Goal: Check status: Check status

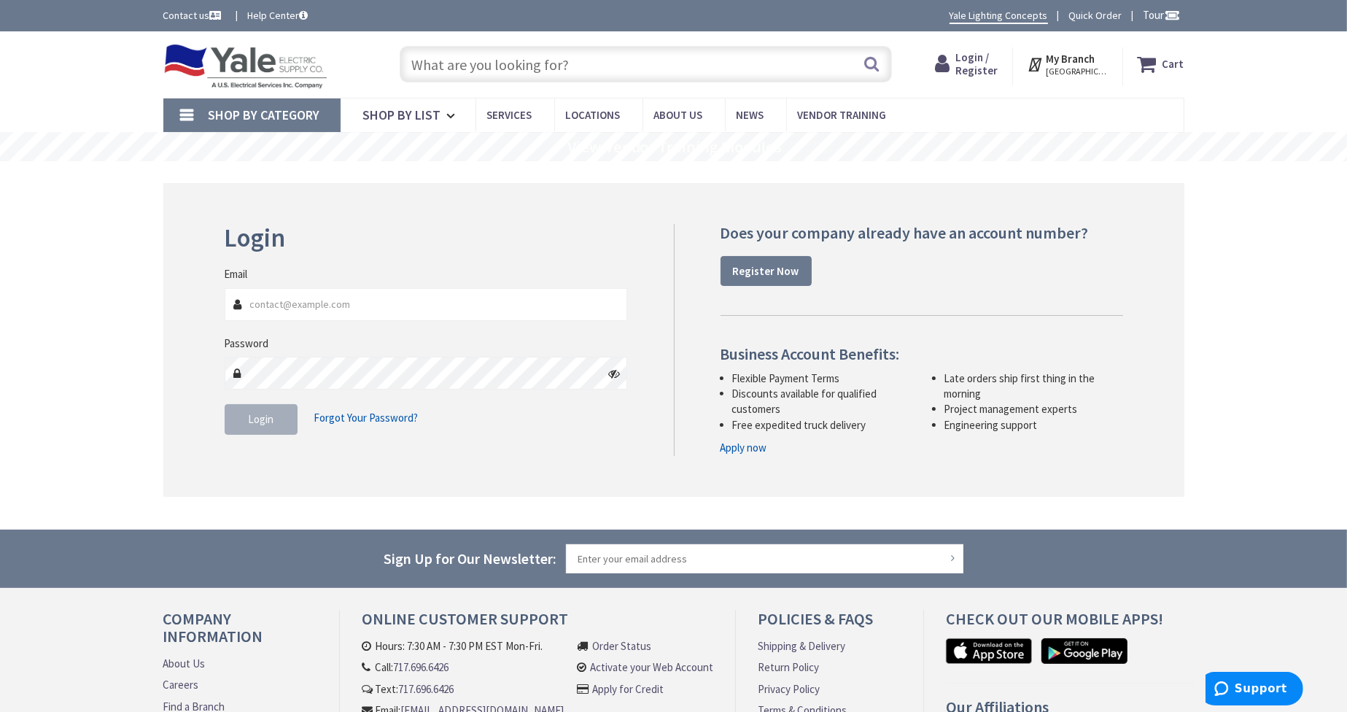
type input "[PERSON_NAME][GEOGRAPHIC_DATA], [GEOGRAPHIC_DATA]"
type input "[EMAIL_ADDRESS][DOMAIN_NAME]"
click at [503, 408] on div "Login Forgot Your Password?" at bounding box center [426, 419] width 403 height 31
click at [288, 422] on button "Login" at bounding box center [261, 419] width 73 height 31
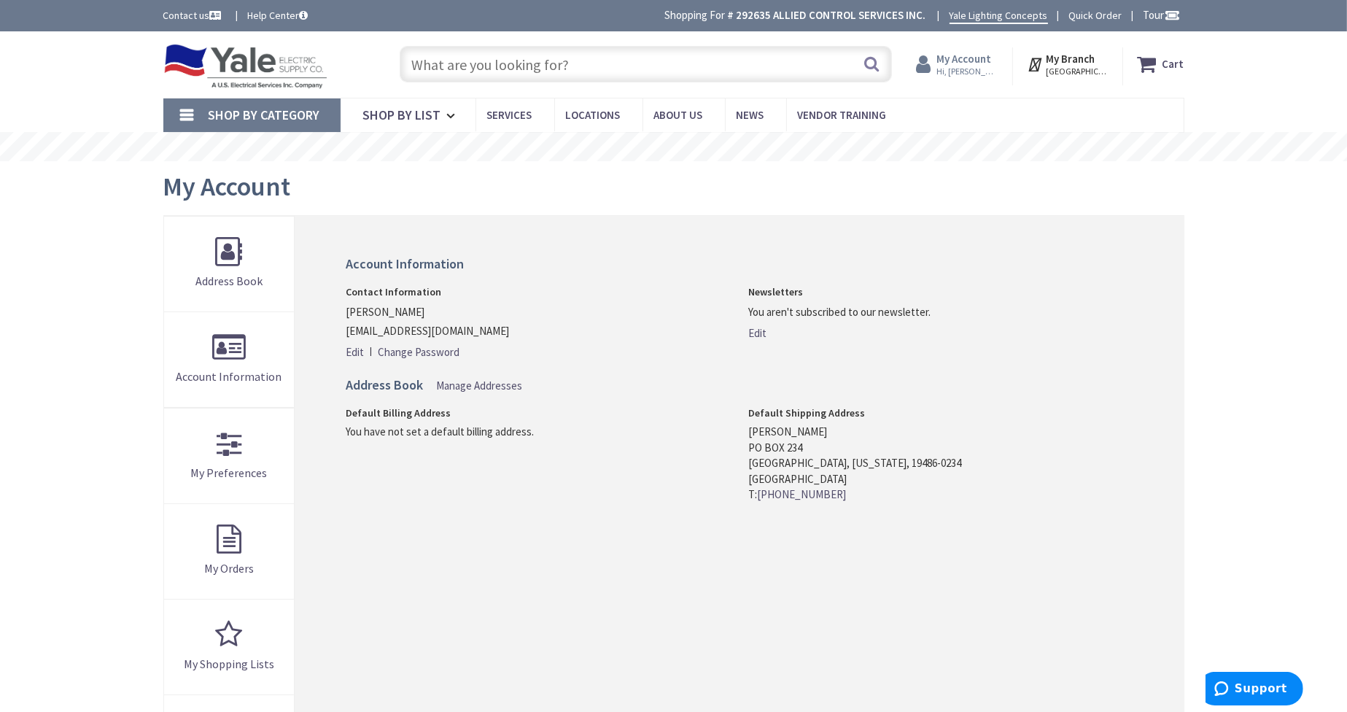
click at [985, 66] on span "Hi, Bob" at bounding box center [967, 72] width 62 height 12
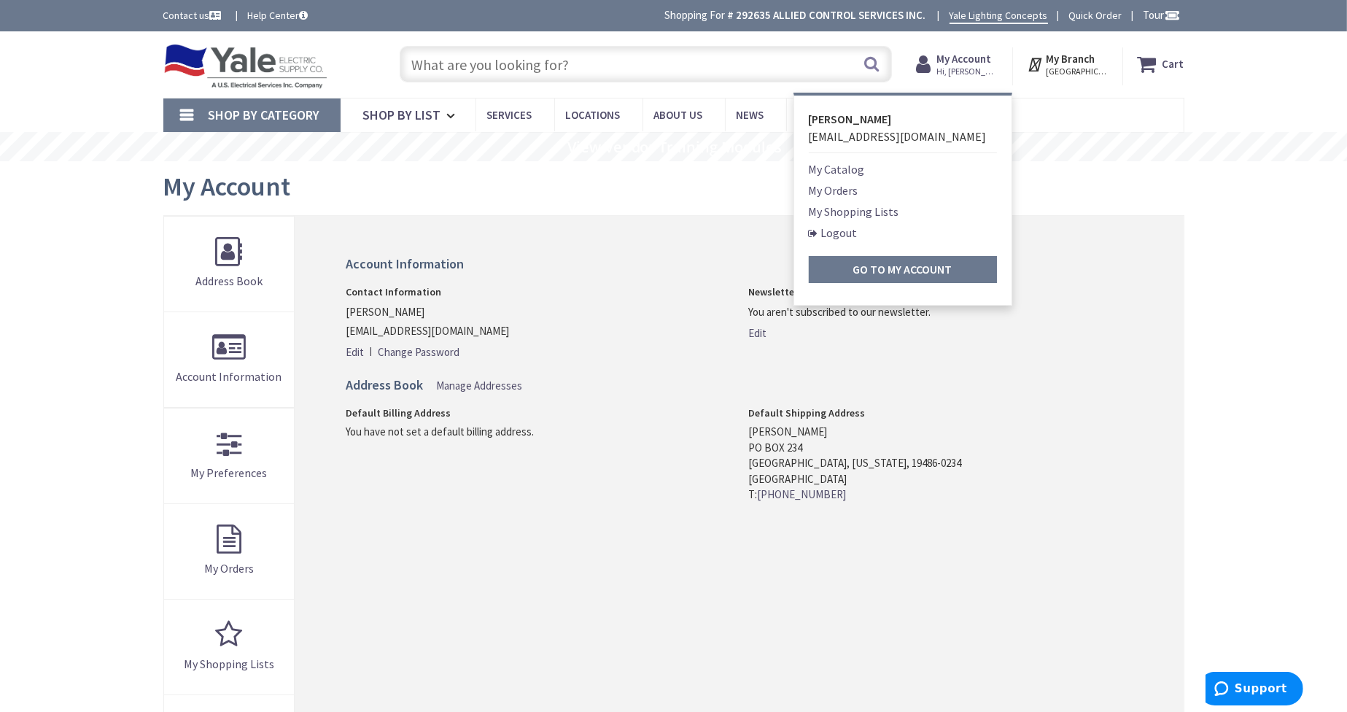
click at [842, 188] on link "My Orders" at bounding box center [834, 191] width 50 height 18
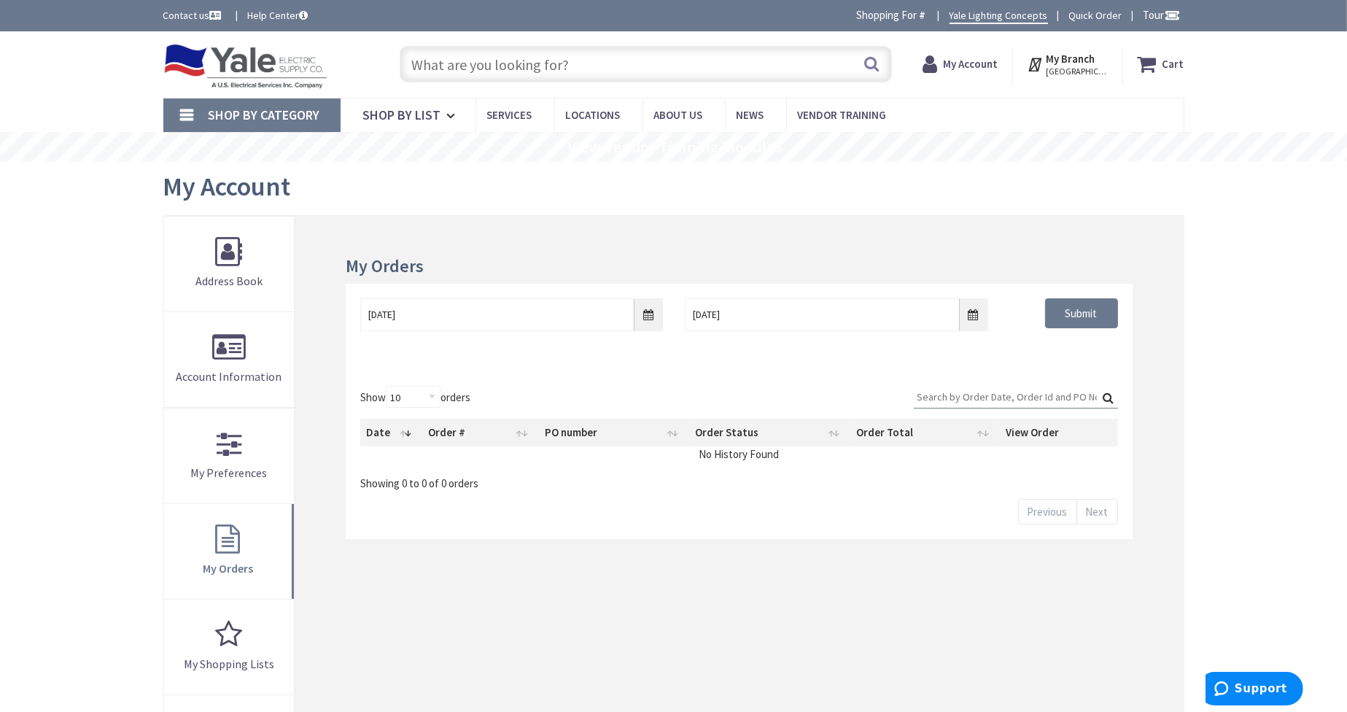
click at [953, 410] on div "Search:" at bounding box center [1016, 400] width 204 height 28
click at [950, 400] on input "Search:" at bounding box center [1016, 397] width 204 height 22
type input "026772"
click at [648, 311] on input "[DATE]" at bounding box center [511, 314] width 303 height 33
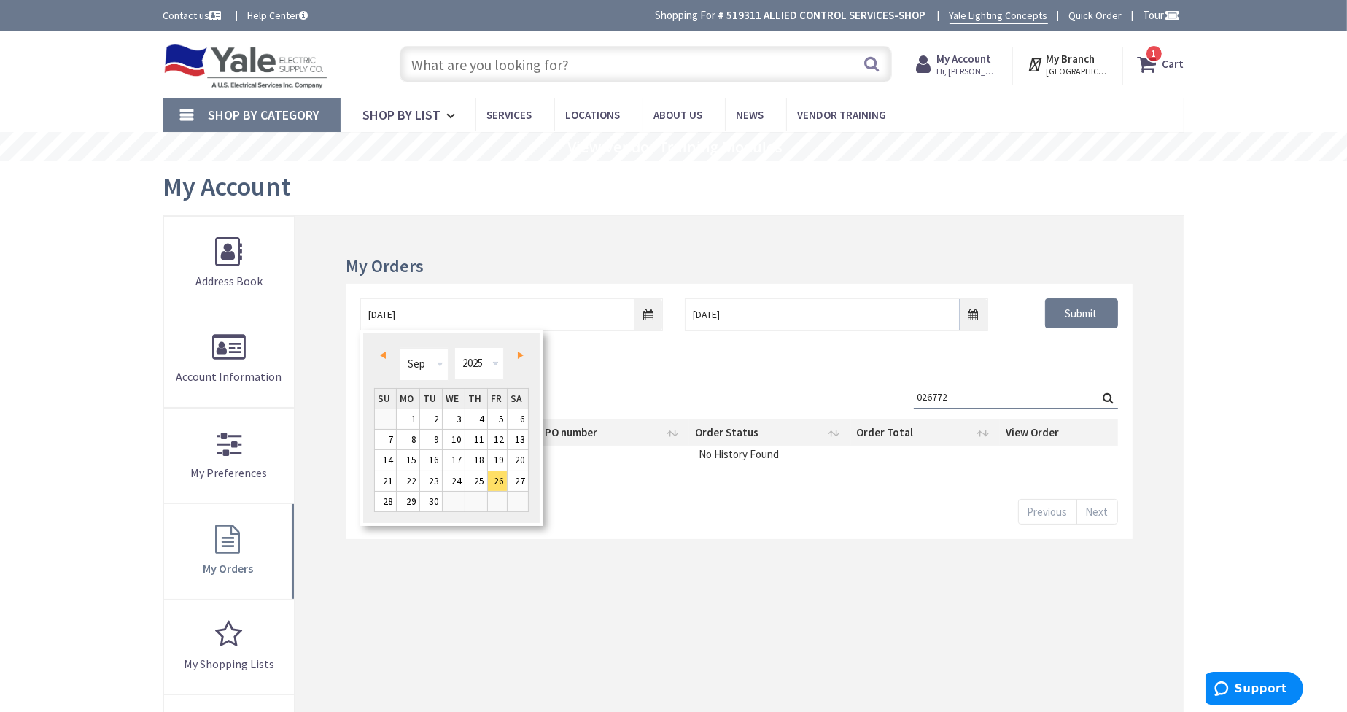
click at [381, 360] on link "Prev" at bounding box center [386, 356] width 20 height 20
click at [505, 421] on link "1" at bounding box center [498, 419] width 20 height 20
type input "[DATE]"
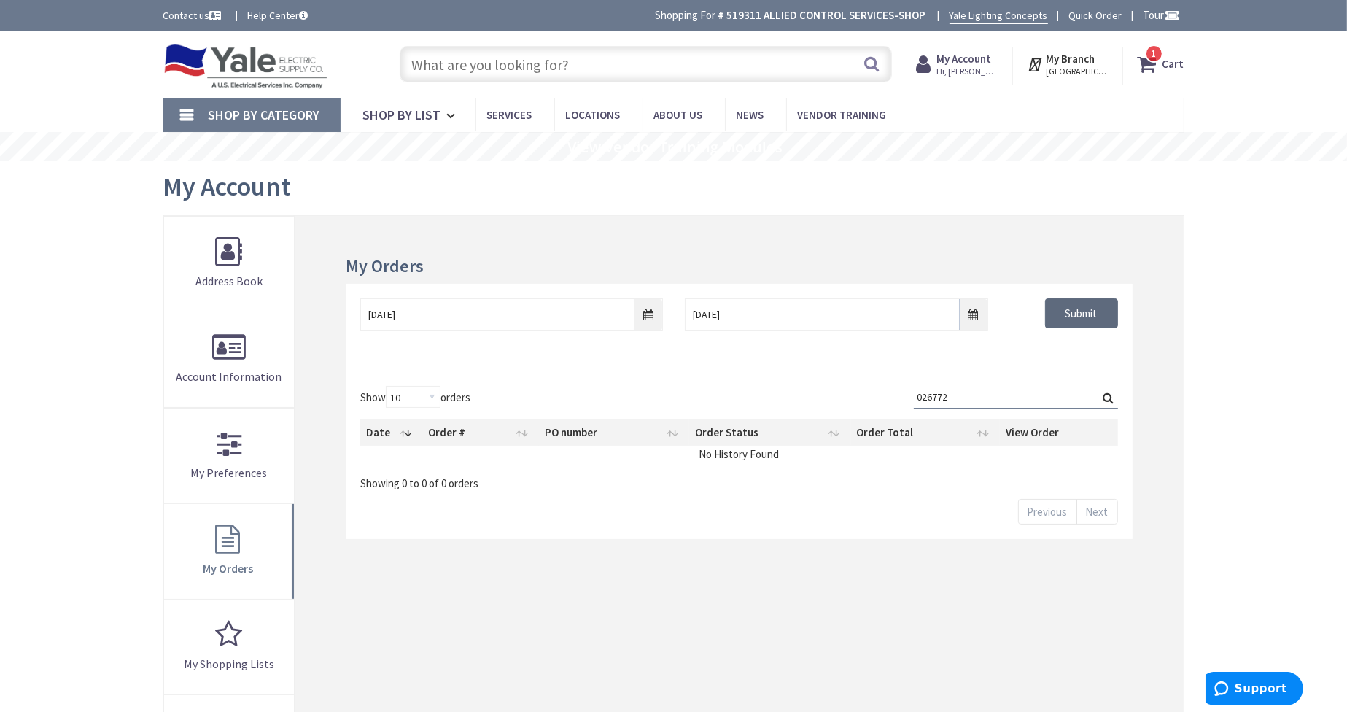
click at [1077, 319] on input "Submit" at bounding box center [1081, 313] width 73 height 31
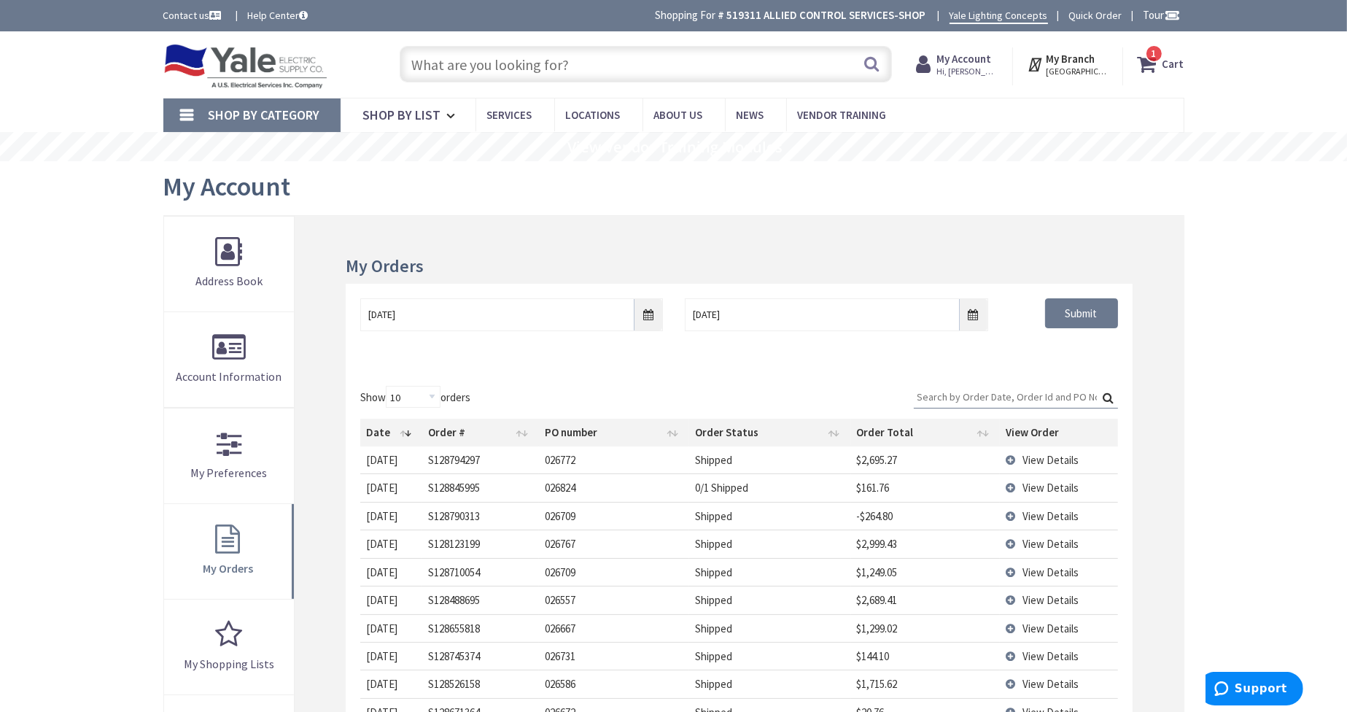
click at [986, 396] on input "Search:" at bounding box center [1016, 397] width 204 height 22
click at [1057, 457] on span "View Details" at bounding box center [1051, 460] width 56 height 14
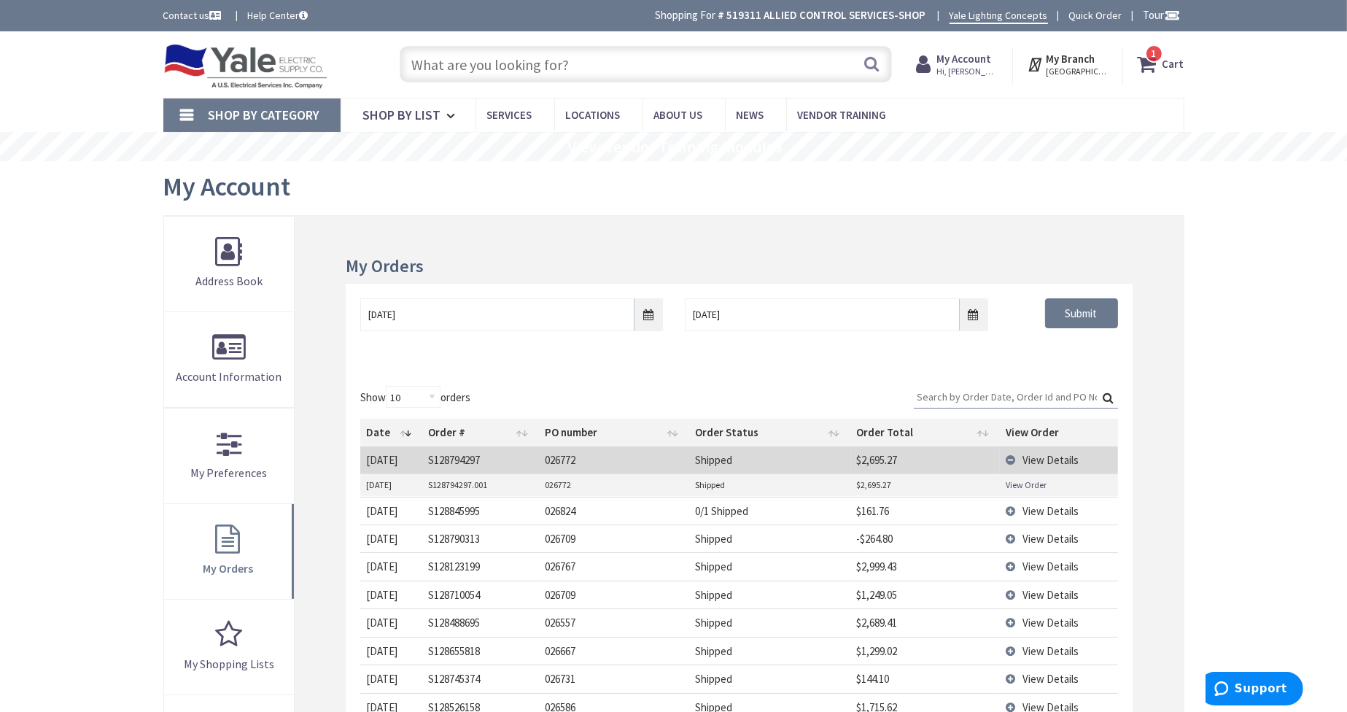
click at [1020, 481] on link "View Order" at bounding box center [1026, 484] width 41 height 12
click at [1013, 459] on td "View Details" at bounding box center [1059, 459] width 118 height 27
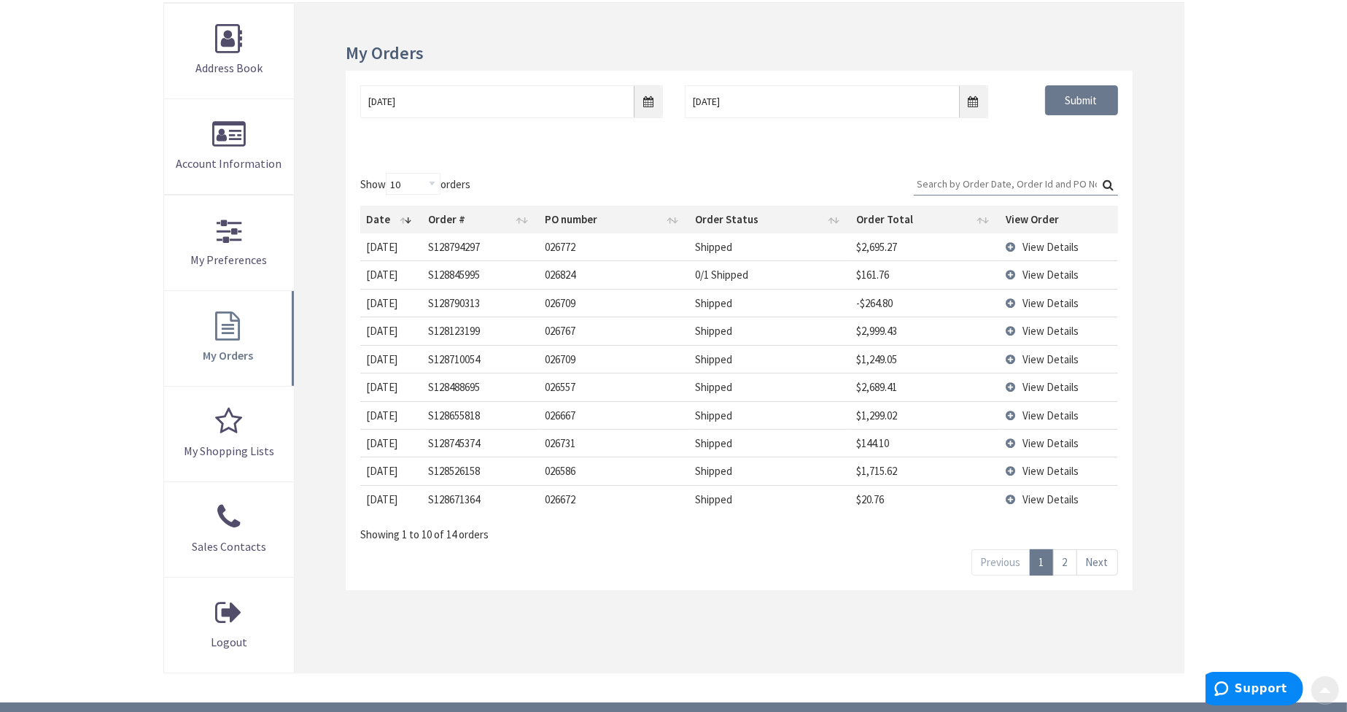
scroll to position [219, 0]
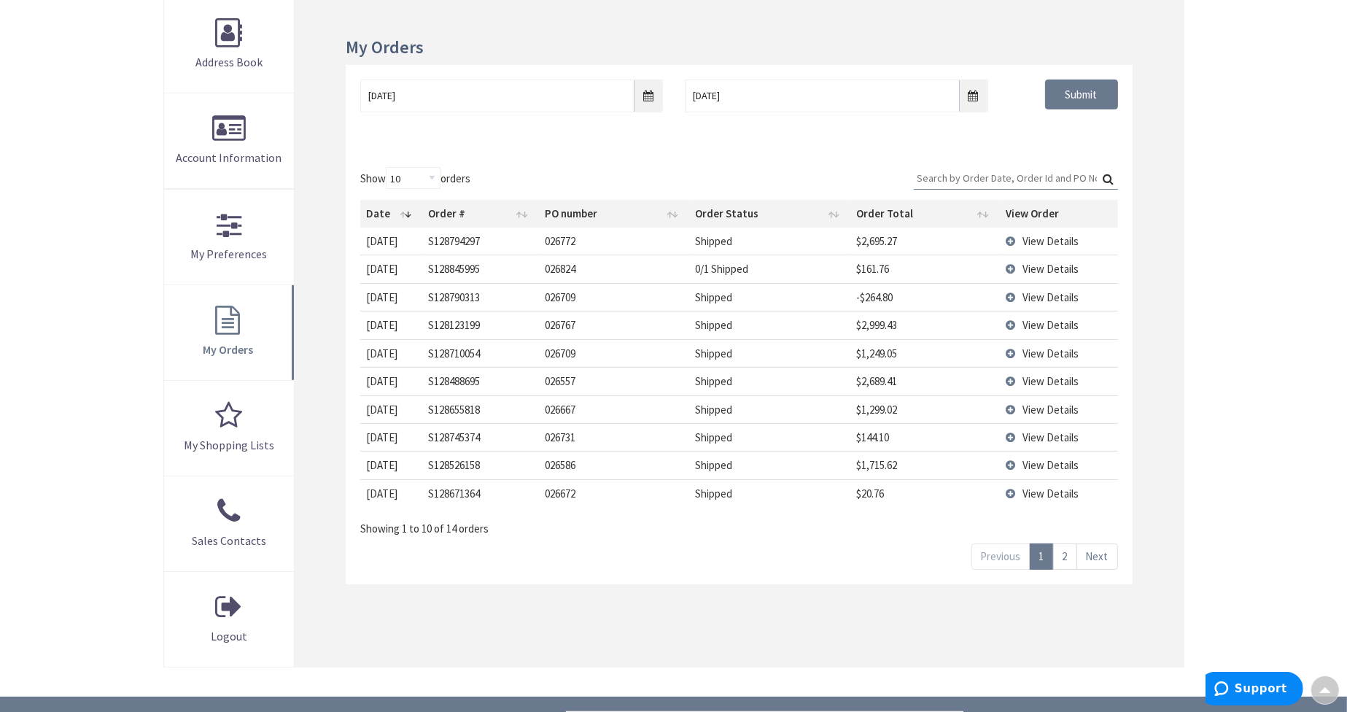
click at [990, 178] on input "Search:" at bounding box center [1016, 178] width 204 height 22
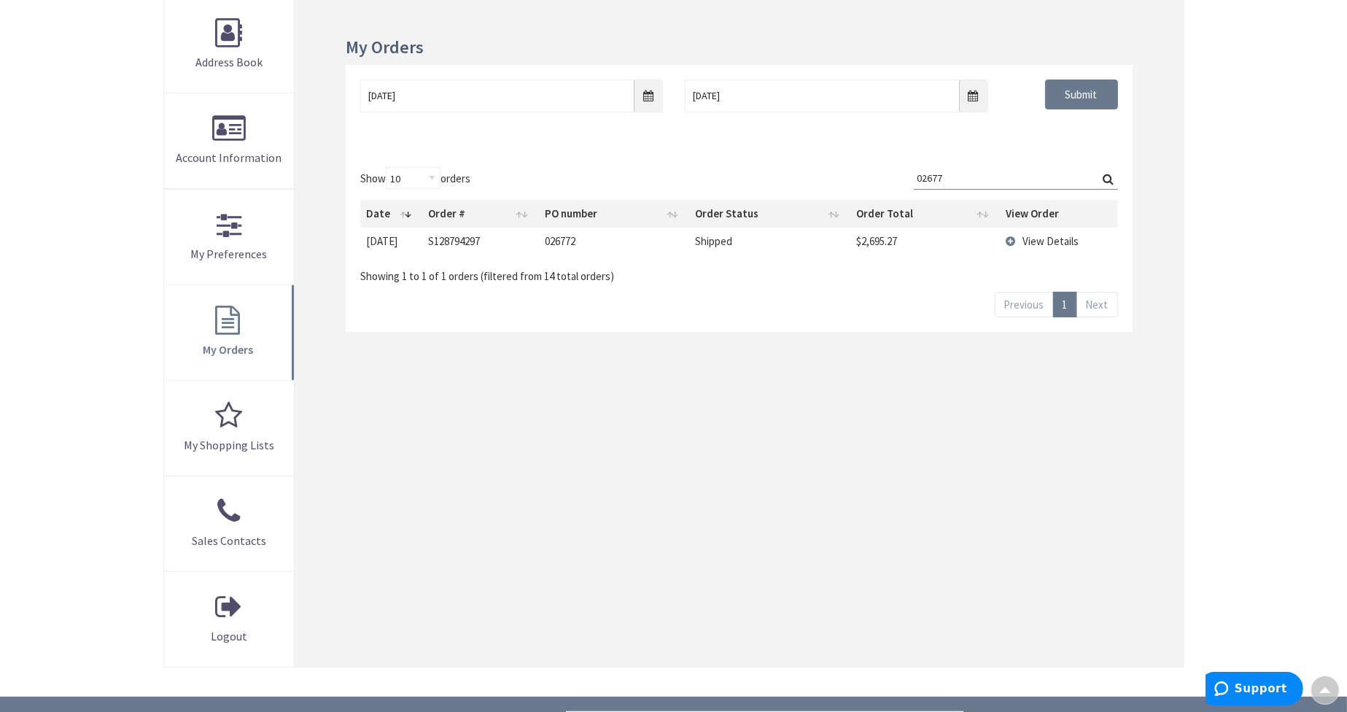
type input "026772"
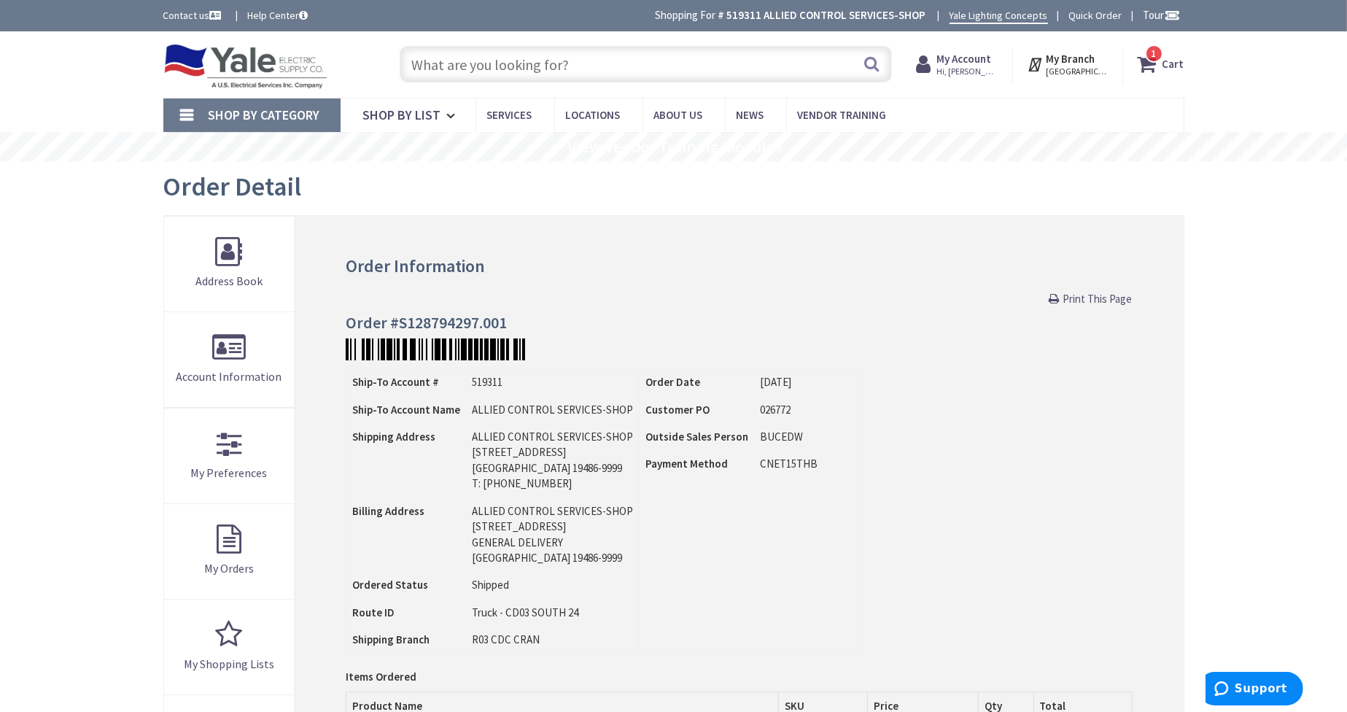
click at [1175, 63] on strong "Cart" at bounding box center [1174, 64] width 22 height 26
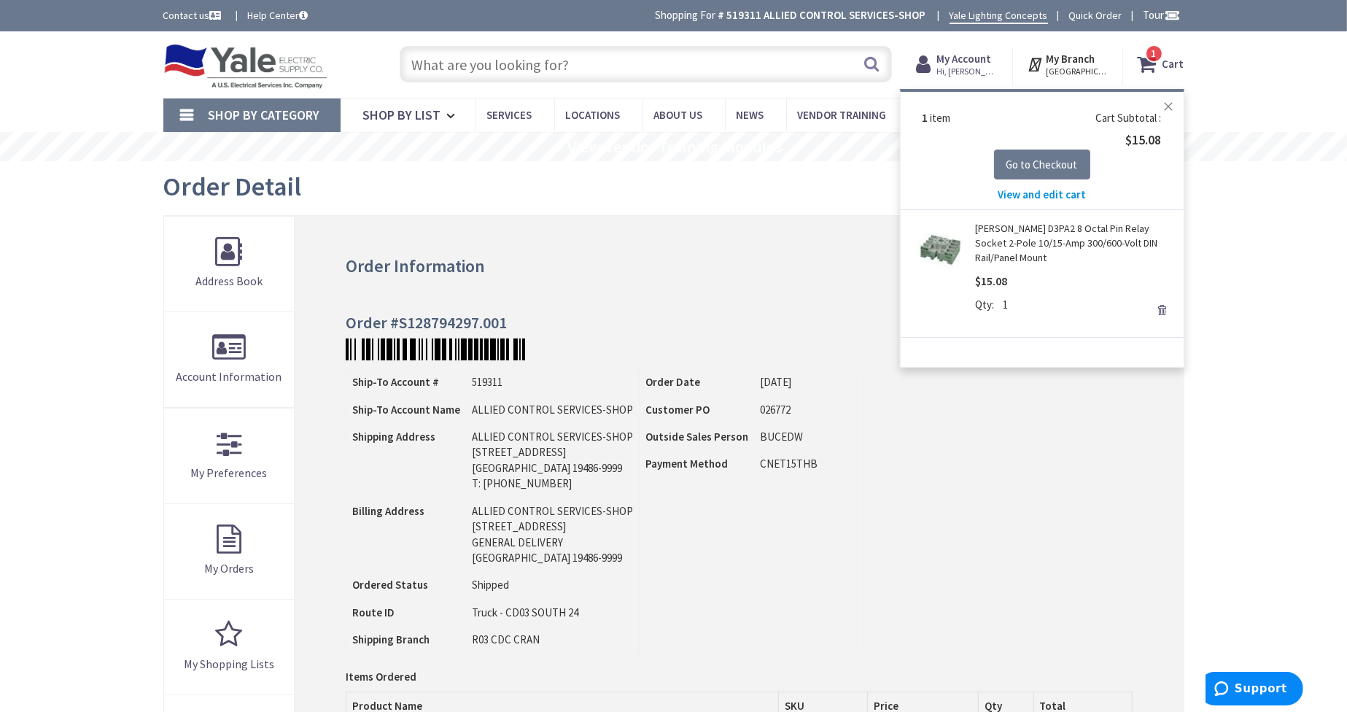
click at [1170, 112] on button "Close" at bounding box center [1169, 106] width 29 height 29
